Goal: Task Accomplishment & Management: Manage account settings

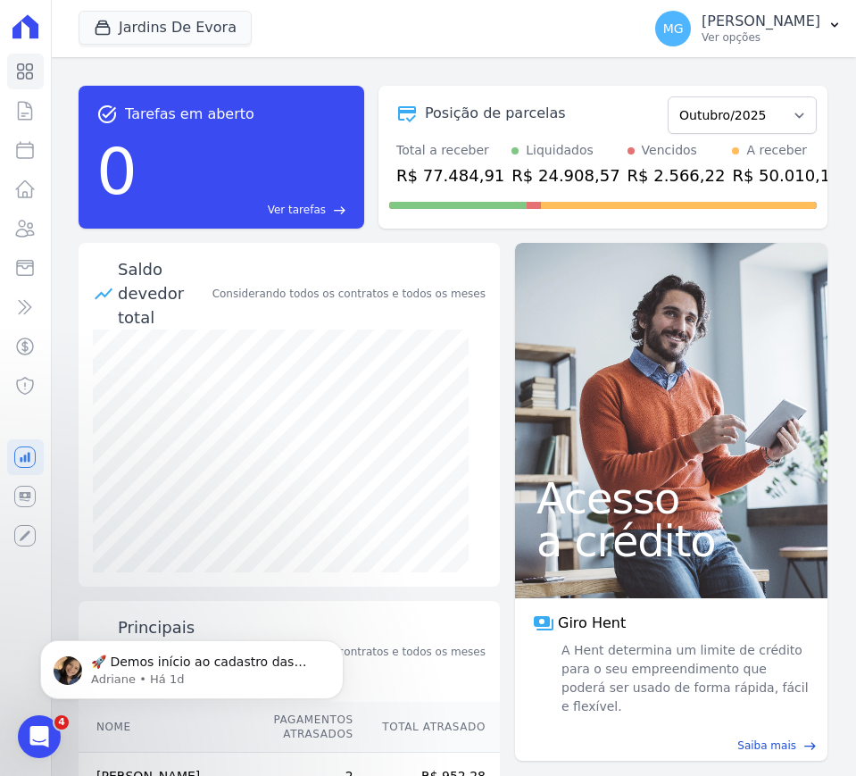
click at [23, 168] on ul "Visão Geral Contratos [GEOGRAPHIC_DATA] Lotes Clientes Minha Carteira Transferê…" at bounding box center [25, 229] width 37 height 350
click at [23, 156] on icon at bounding box center [24, 149] width 21 height 21
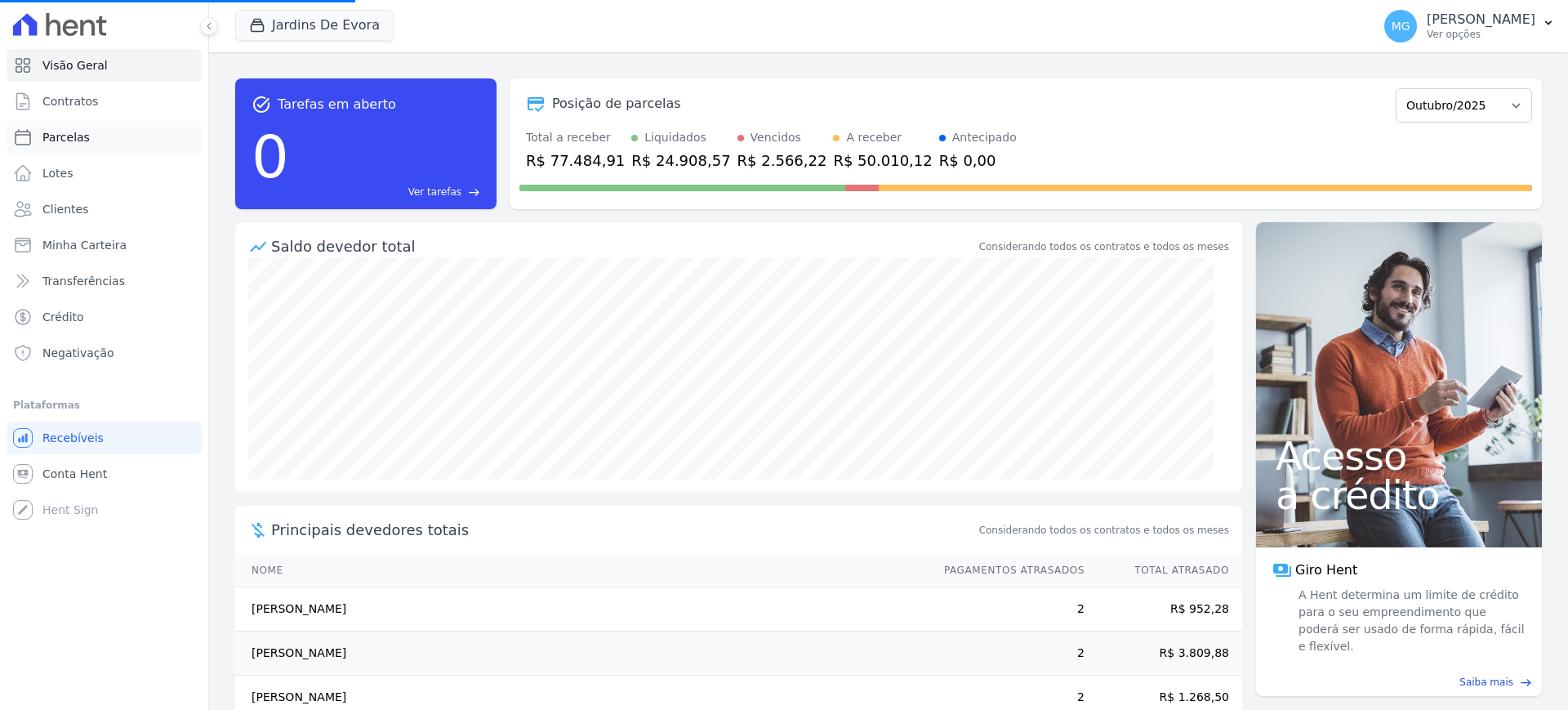
click at [69, 130] on span "Parcelas" at bounding box center [66, 137] width 48 height 16
select select
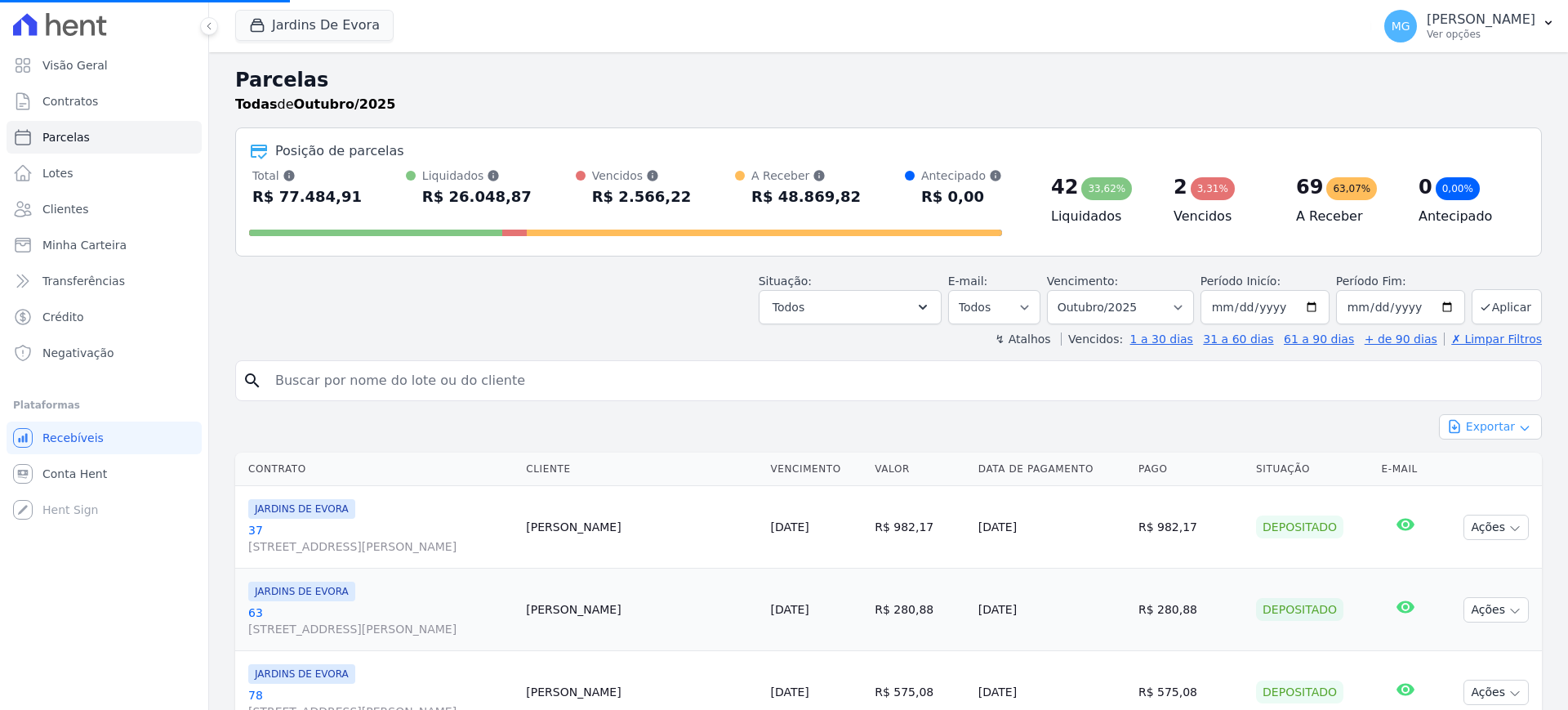
click at [782, 420] on button "Exportar" at bounding box center [1490, 427] width 102 height 26
click at [782, 499] on span "Exportar CSV" at bounding box center [1488, 493] width 87 height 16
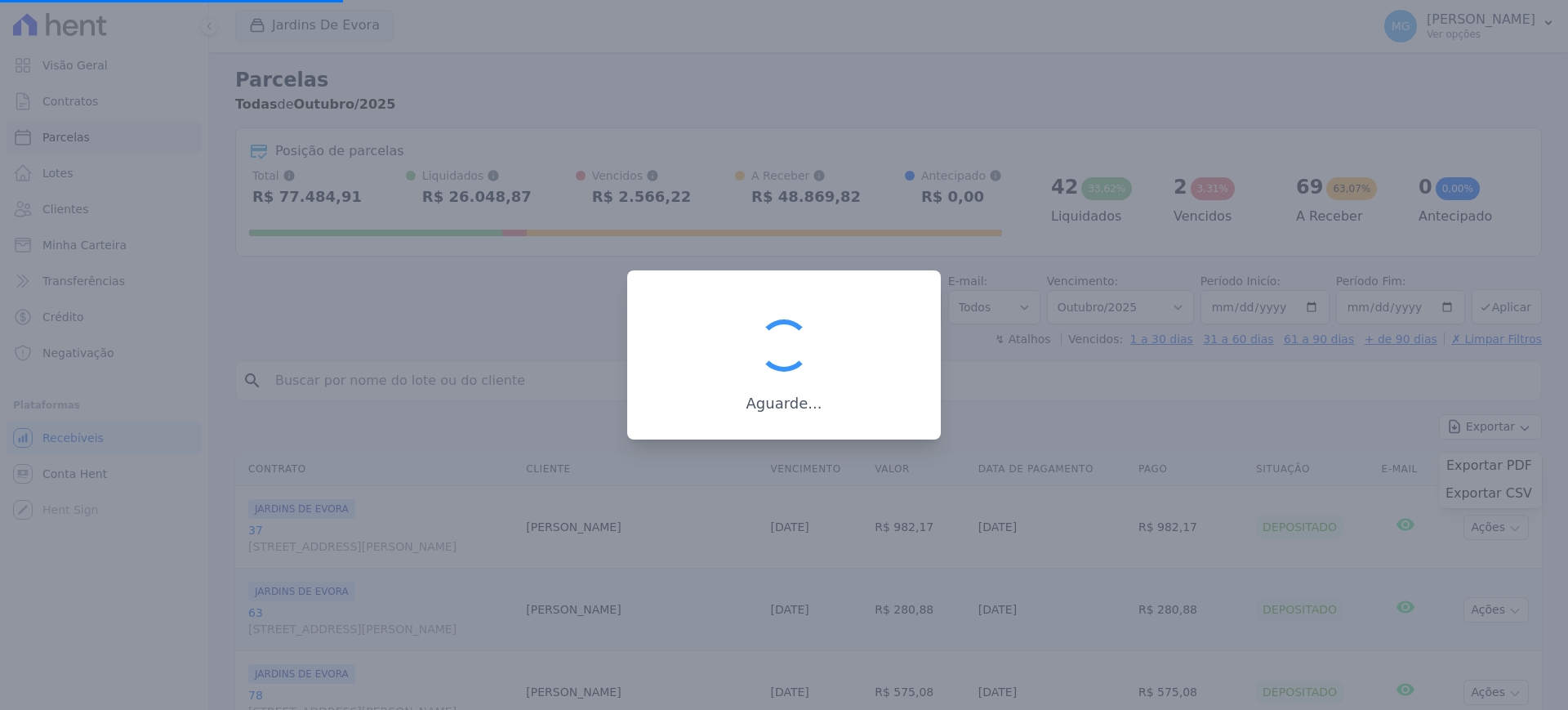
select select
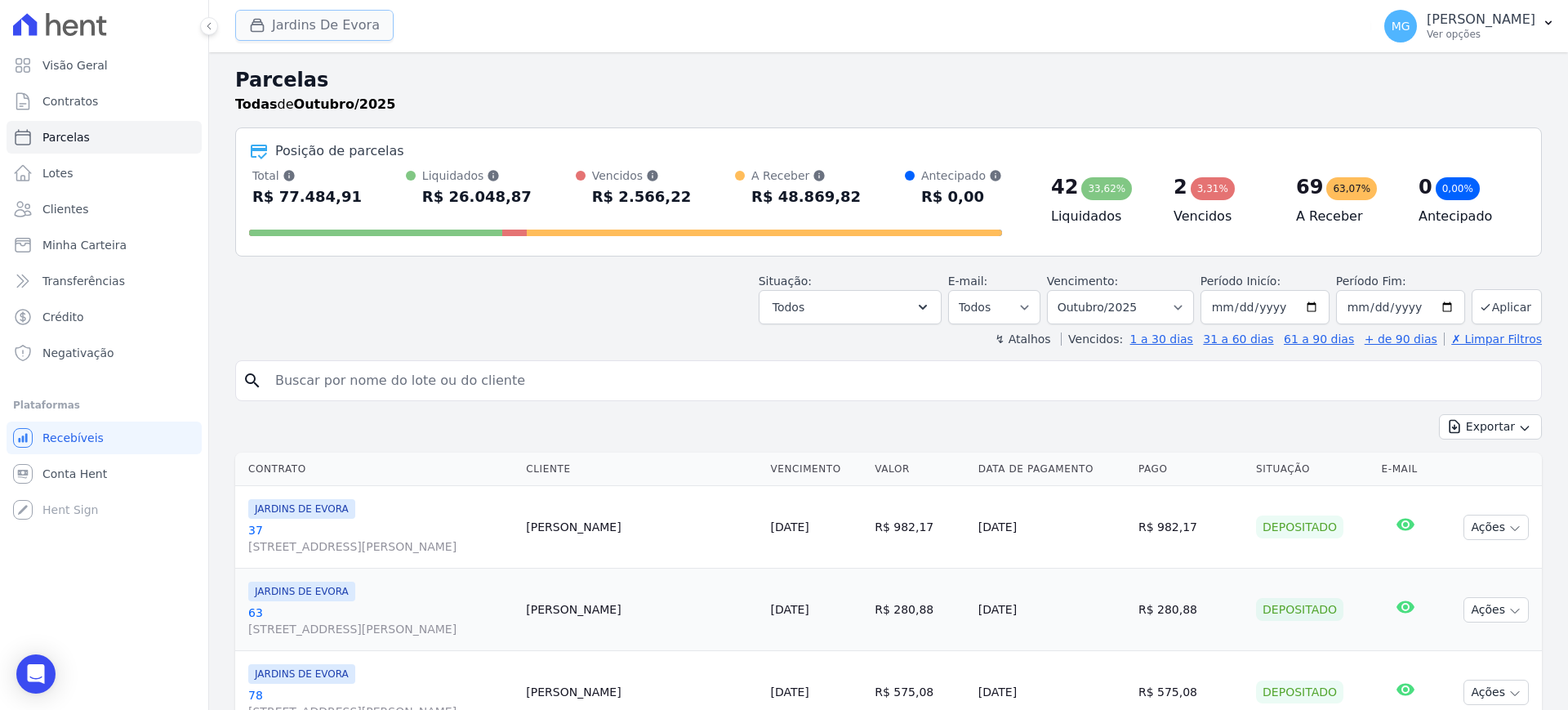
click at [344, 19] on button "Jardins De Evora" at bounding box center [314, 26] width 158 height 31
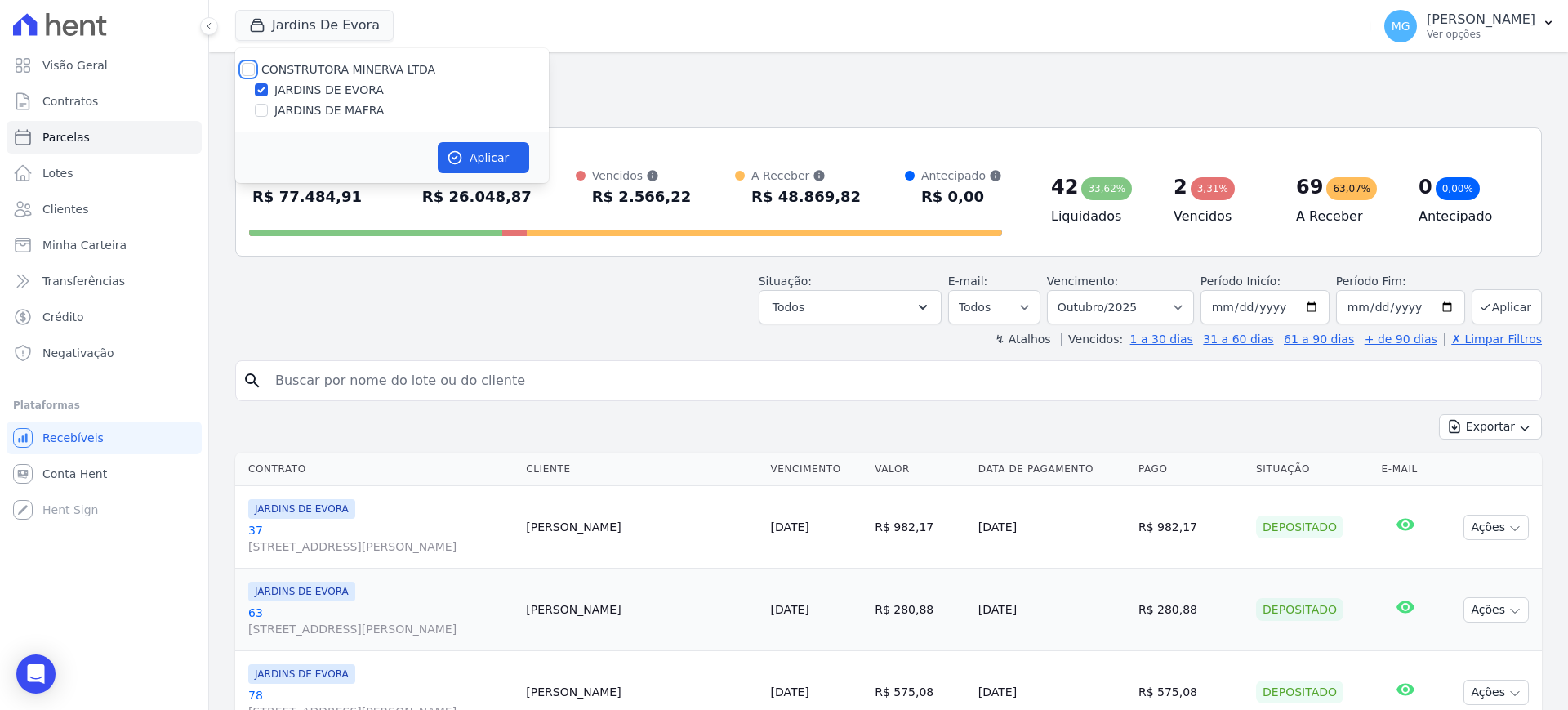
click at [249, 69] on input "CONSTRUTORA MINERVA LTDA" at bounding box center [248, 70] width 13 height 13
checkbox input "true"
click at [263, 88] on input "JARDINS DE EVORA" at bounding box center [262, 90] width 13 height 13
checkbox input "false"
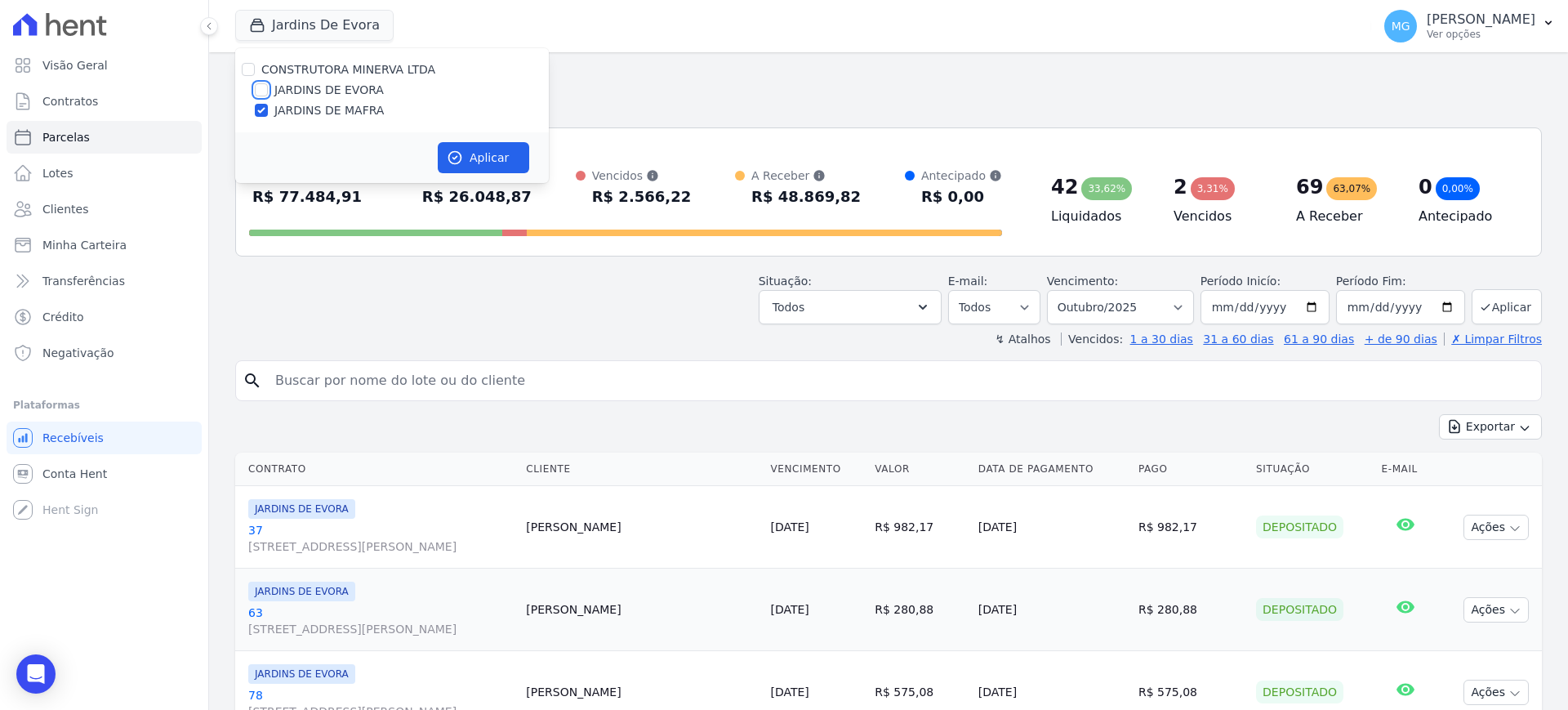
checkbox input "false"
click at [467, 152] on button "Aplicar" at bounding box center [484, 157] width 91 height 31
select select
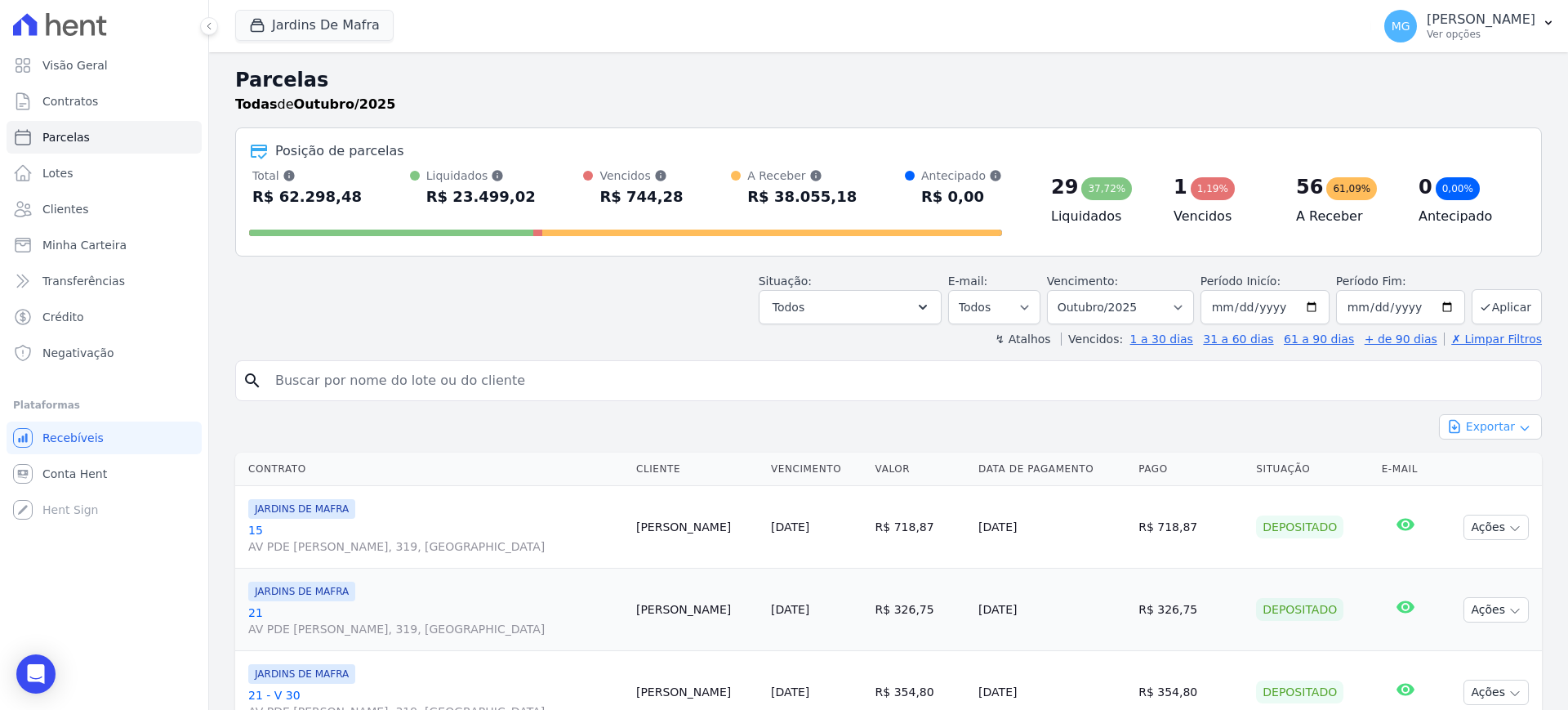
click at [782, 424] on button "Exportar" at bounding box center [1490, 427] width 102 height 26
click at [782, 497] on span "Exportar CSV" at bounding box center [1488, 493] width 87 height 16
click at [782, 489] on span "Exportar CSV" at bounding box center [1488, 493] width 87 height 16
